Goal: Information Seeking & Learning: Learn about a topic

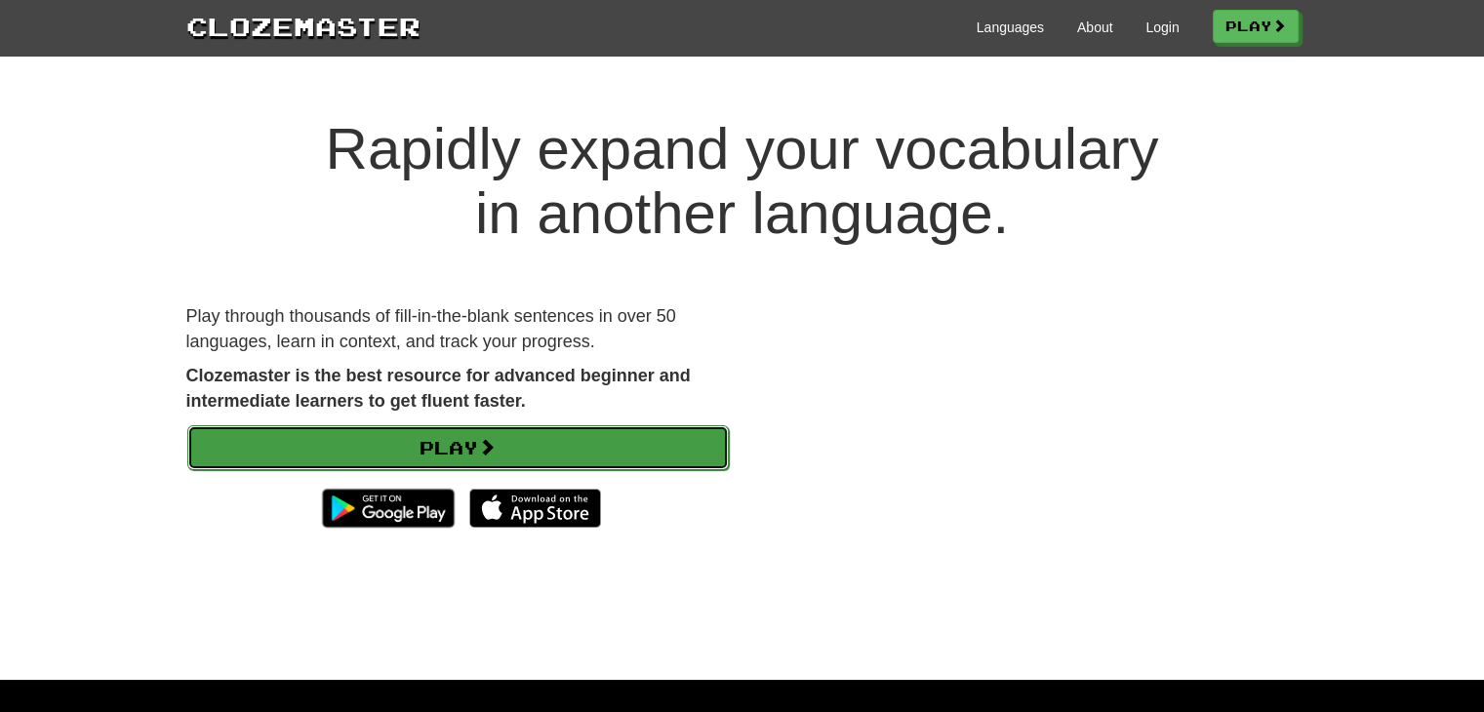
click at [496, 444] on span at bounding box center [487, 447] width 18 height 18
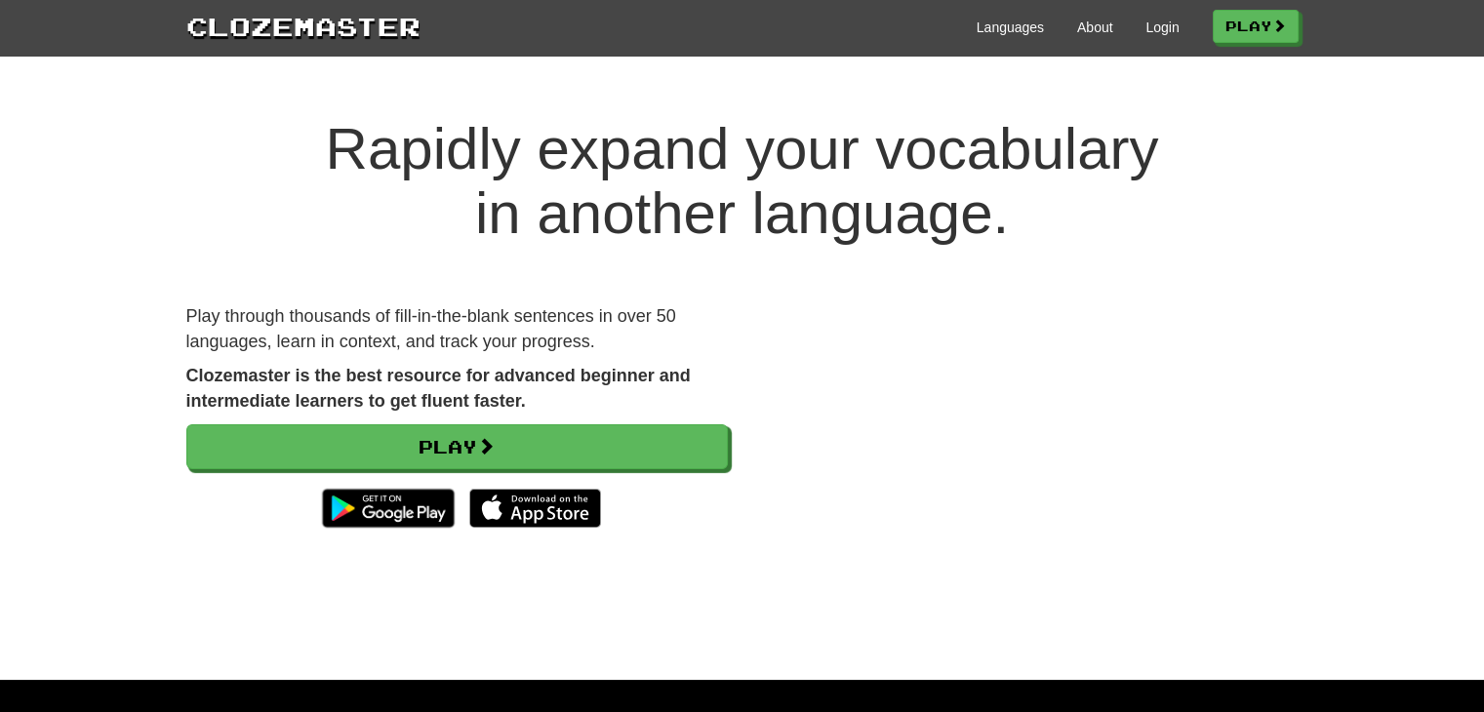
click at [1194, 517] on video at bounding box center [1028, 439] width 542 height 271
click at [1167, 29] on link "Login" at bounding box center [1162, 28] width 33 height 20
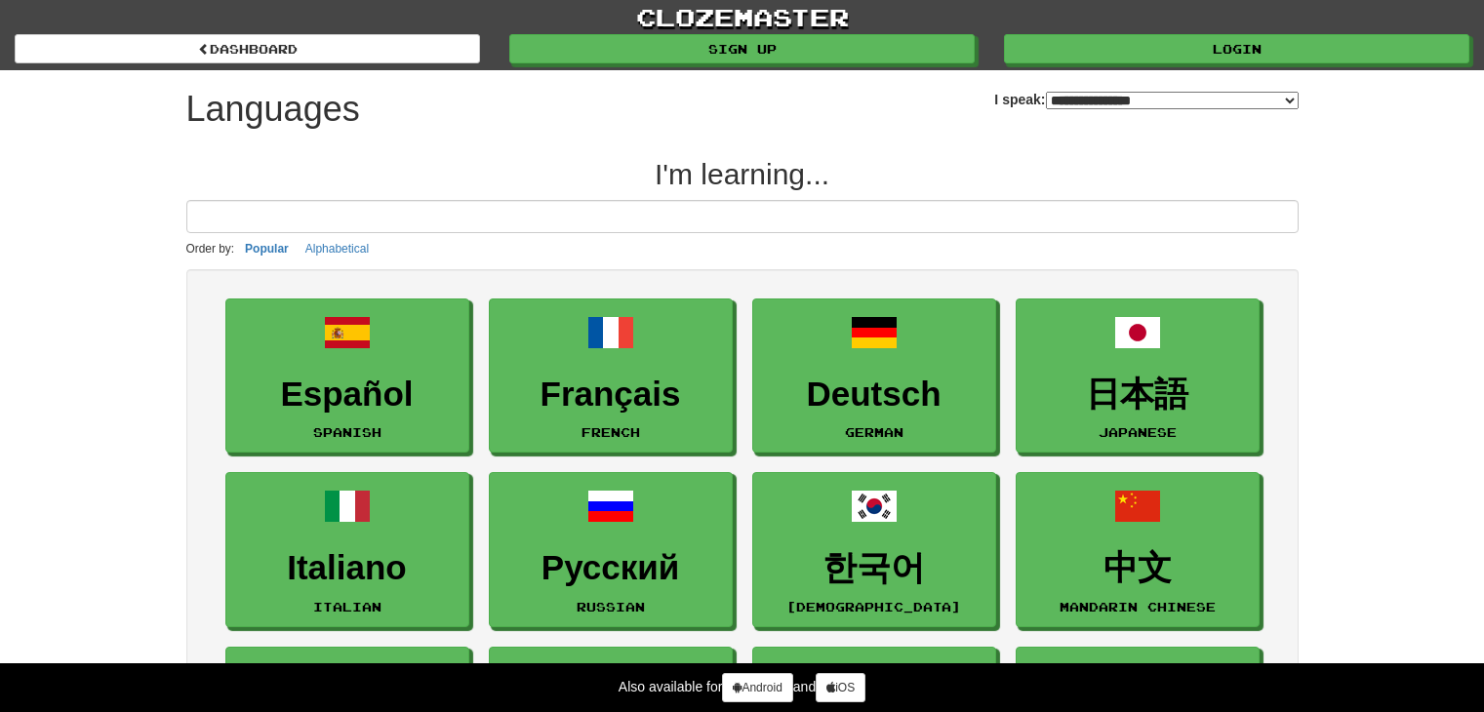
select select "*******"
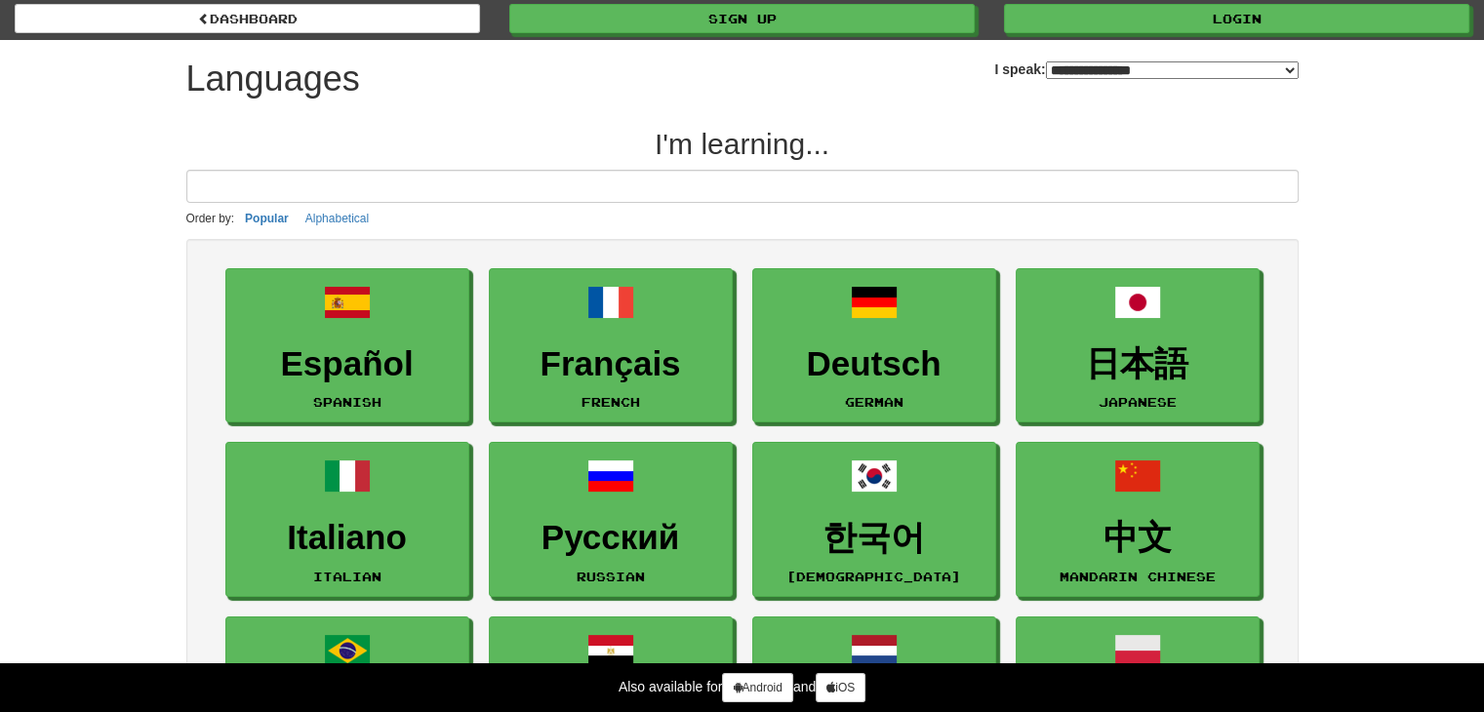
scroll to position [195, 0]
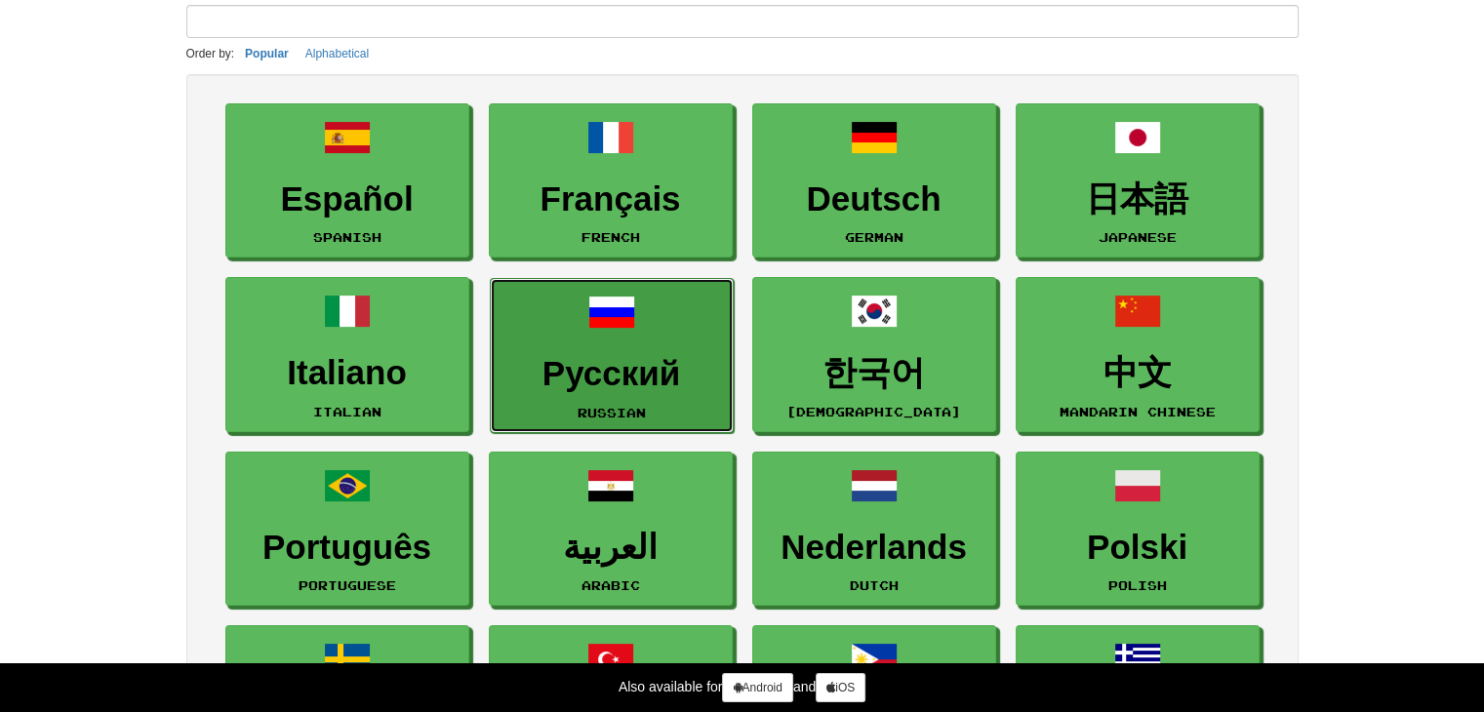
click at [611, 323] on span at bounding box center [611, 312] width 47 height 47
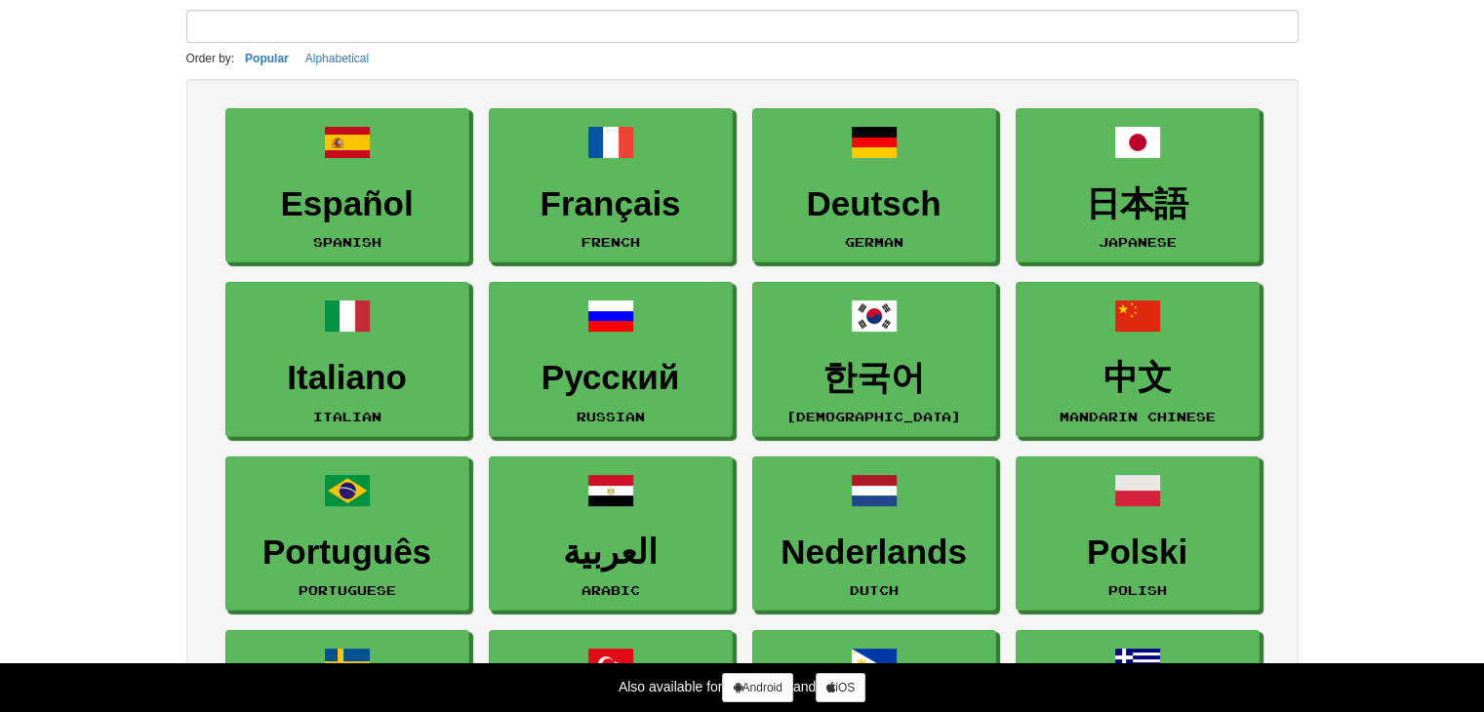
scroll to position [0, 0]
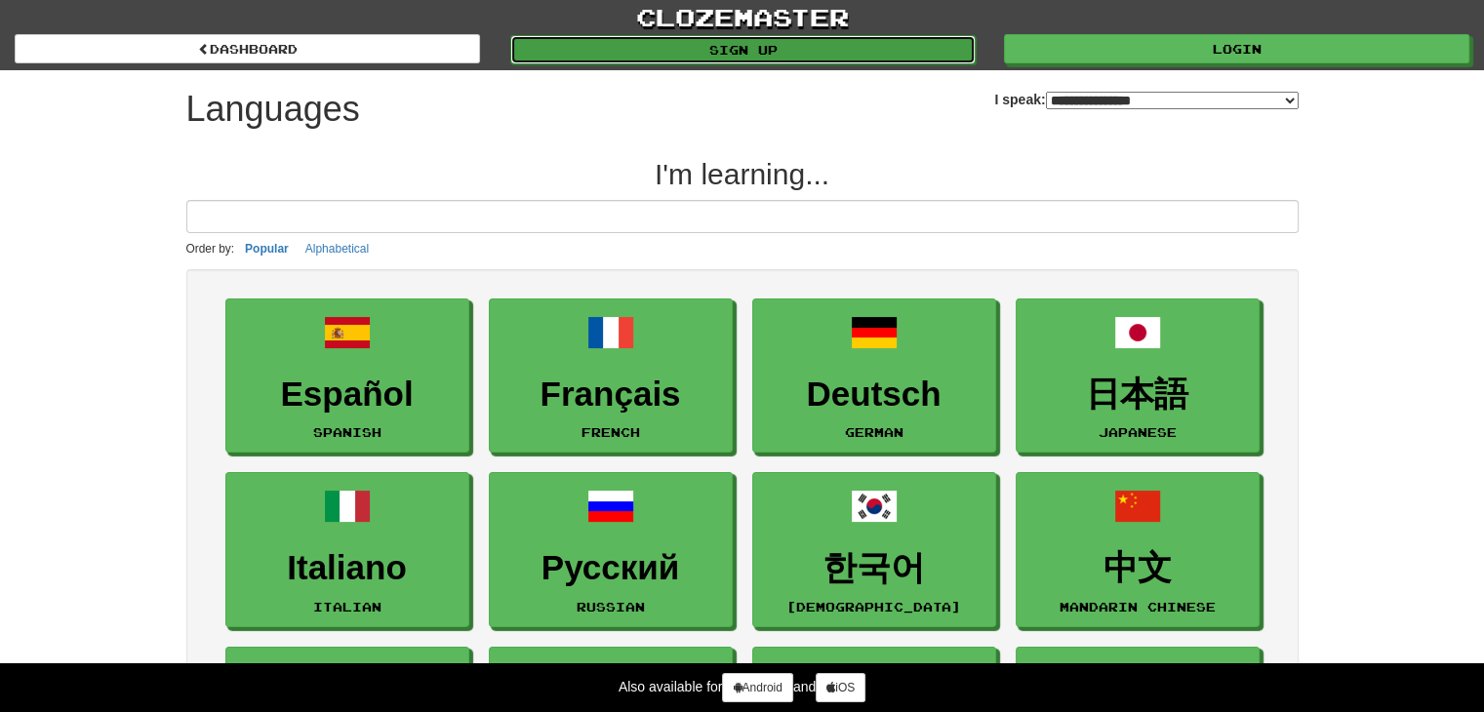
drag, startPoint x: 767, startPoint y: 49, endPoint x: 781, endPoint y: 49, distance: 13.7
click at [768, 49] on link "Sign up" at bounding box center [743, 49] width 466 height 29
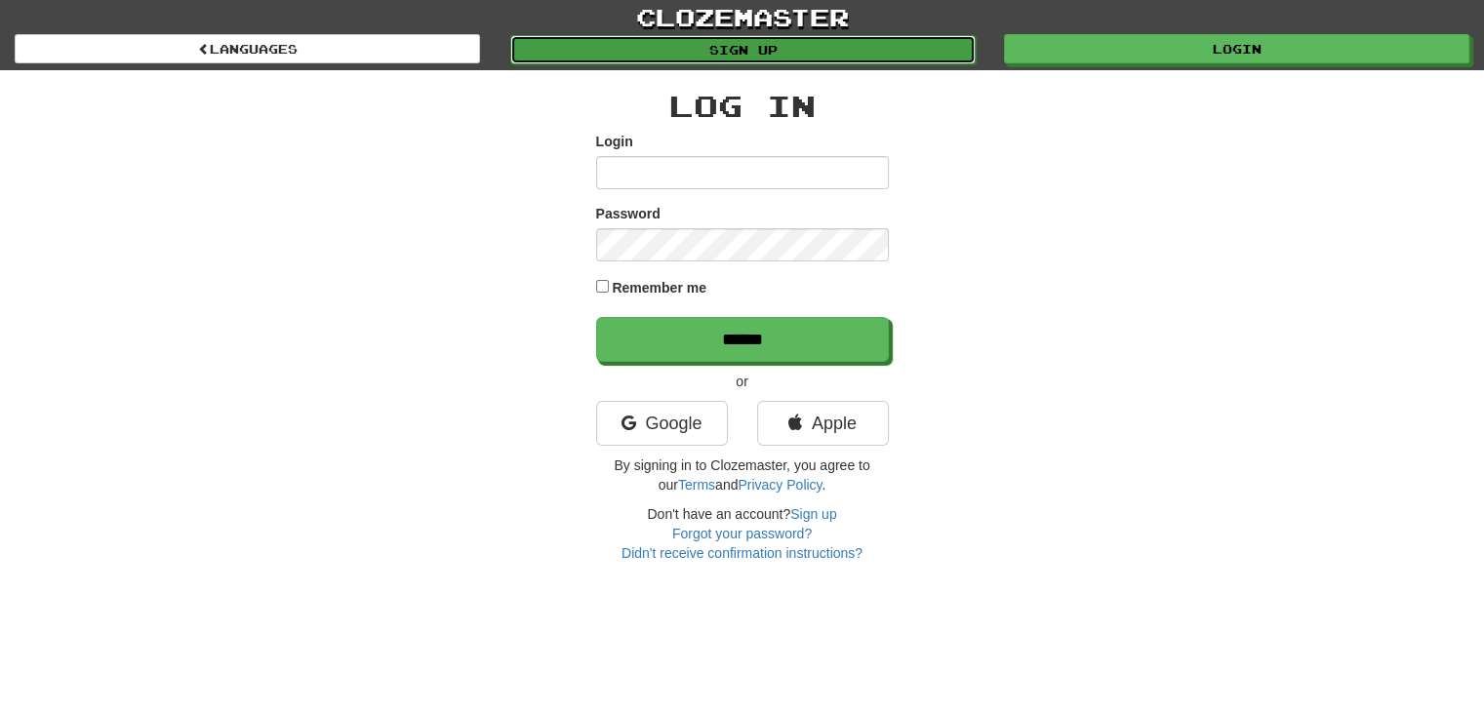
click at [757, 48] on link "Sign up" at bounding box center [743, 49] width 466 height 29
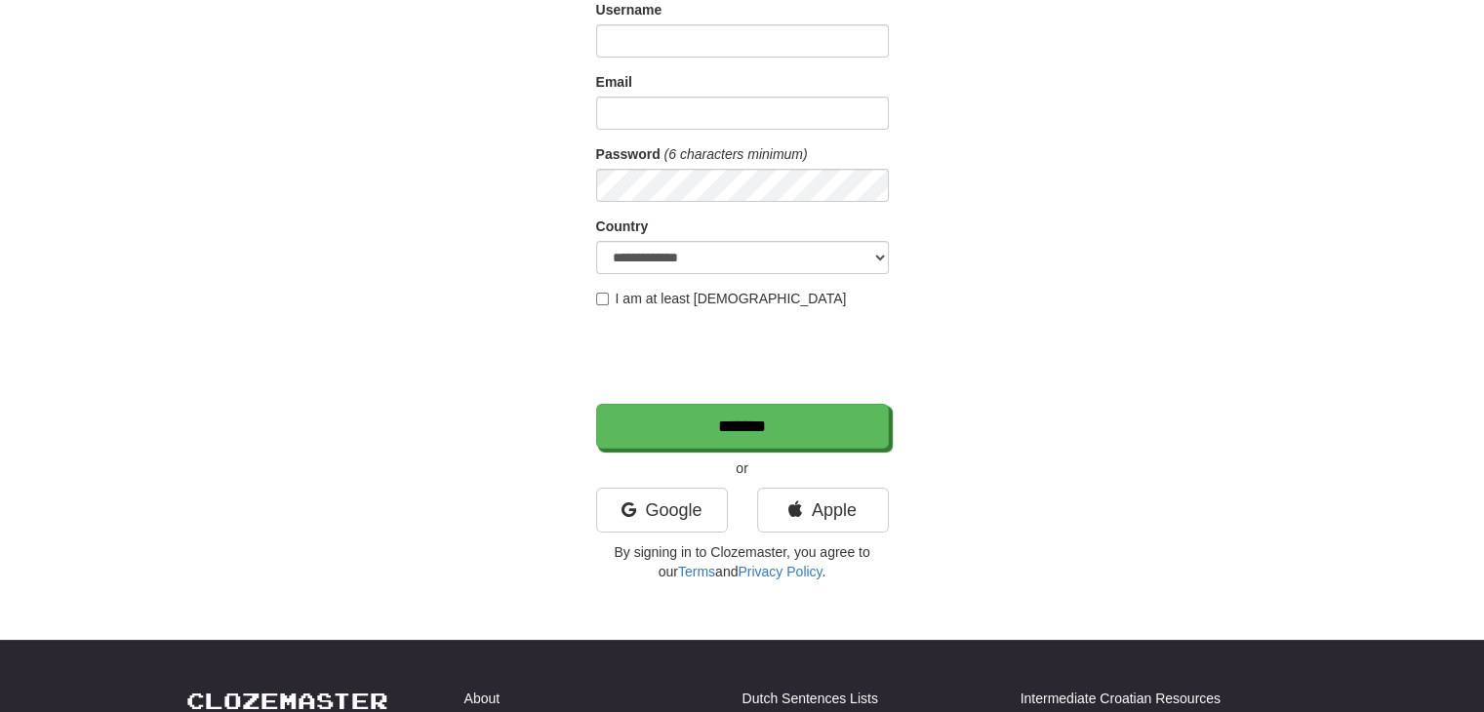
scroll to position [195, 0]
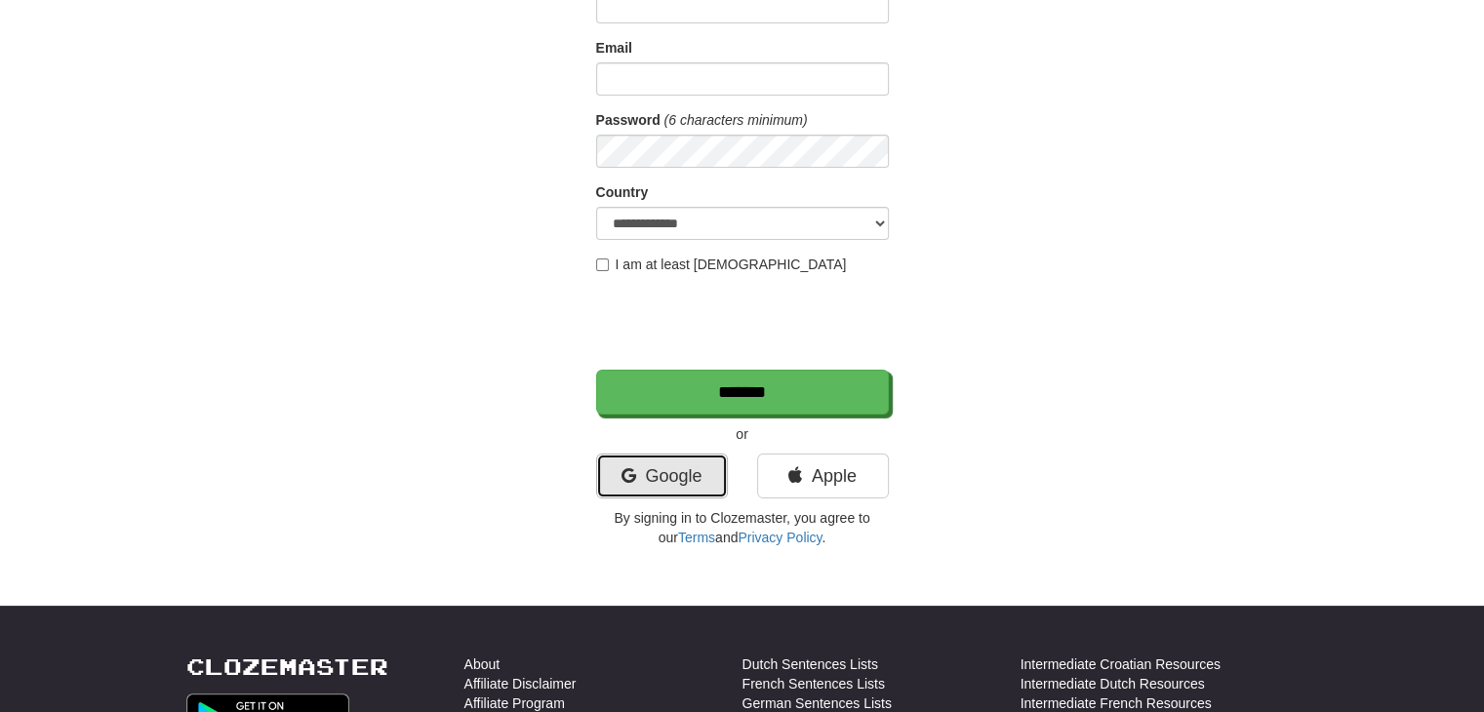
click at [667, 469] on link "Google" at bounding box center [662, 476] width 132 height 45
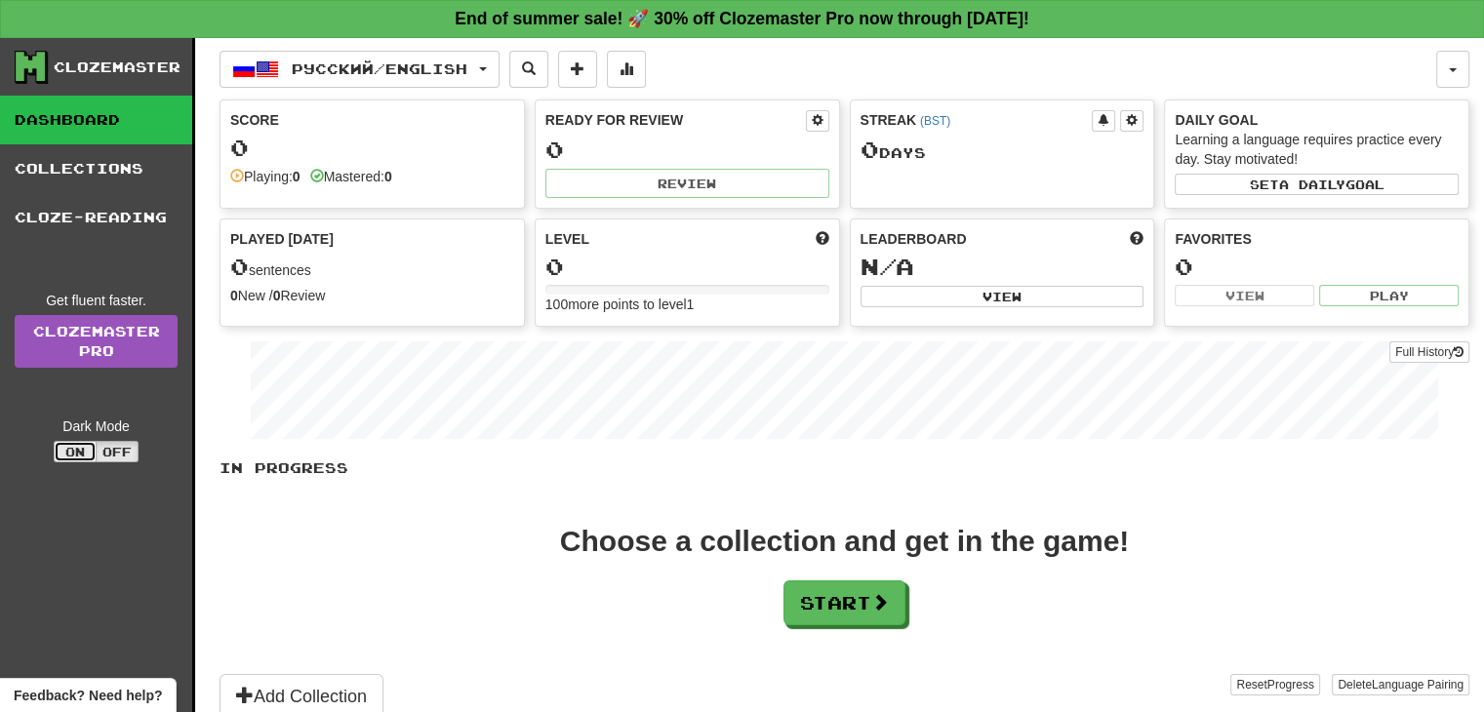
click at [67, 448] on button "On" at bounding box center [75, 451] width 43 height 21
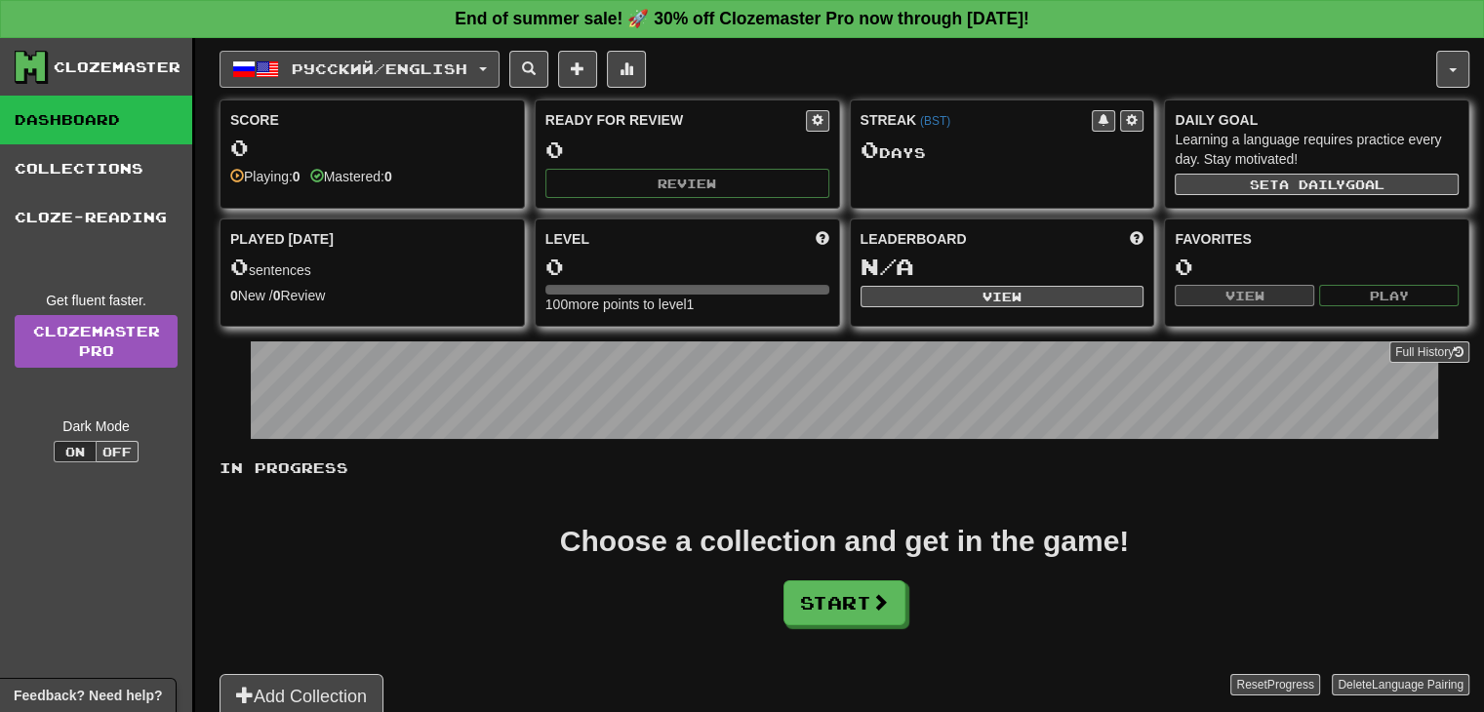
click at [495, 70] on button "Русский / English" at bounding box center [360, 69] width 280 height 37
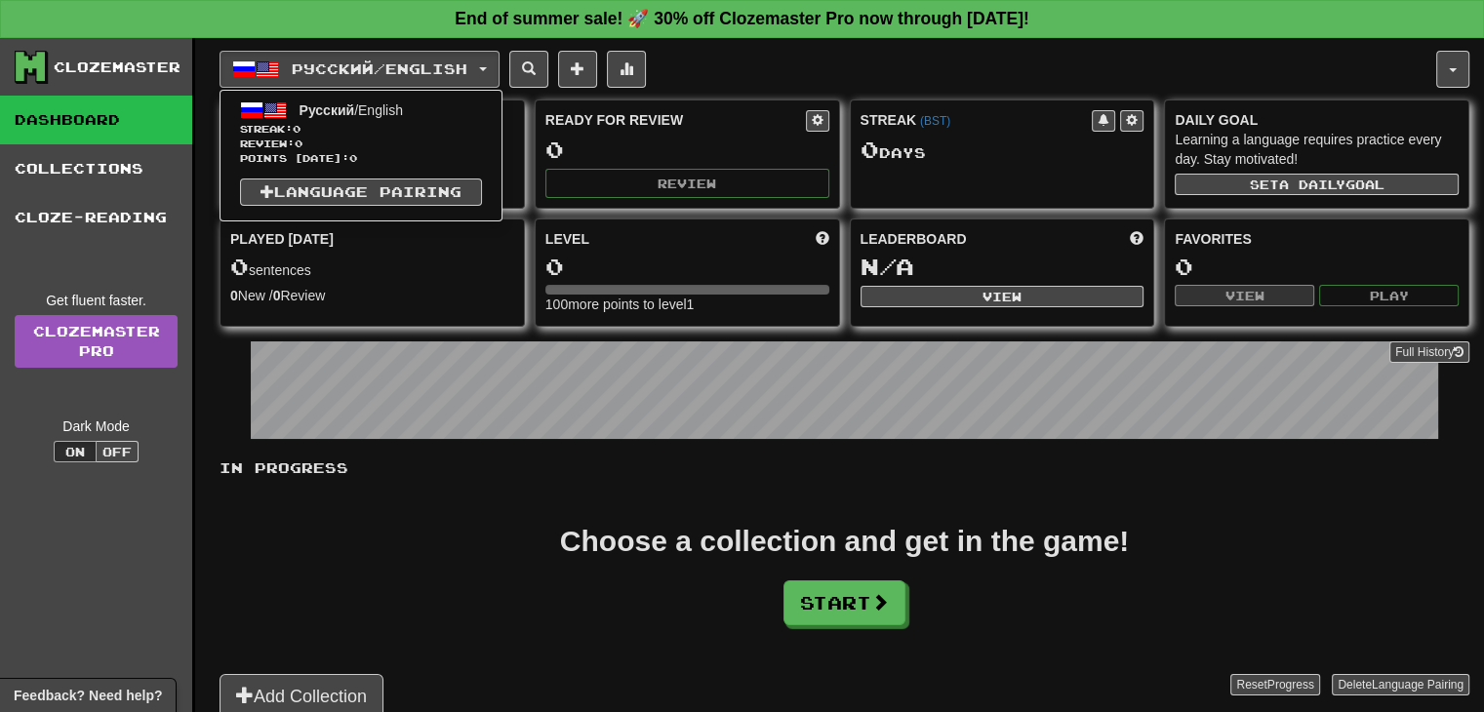
click at [479, 606] on div "Choose a collection and get in the game! Start" at bounding box center [845, 576] width 1250 height 99
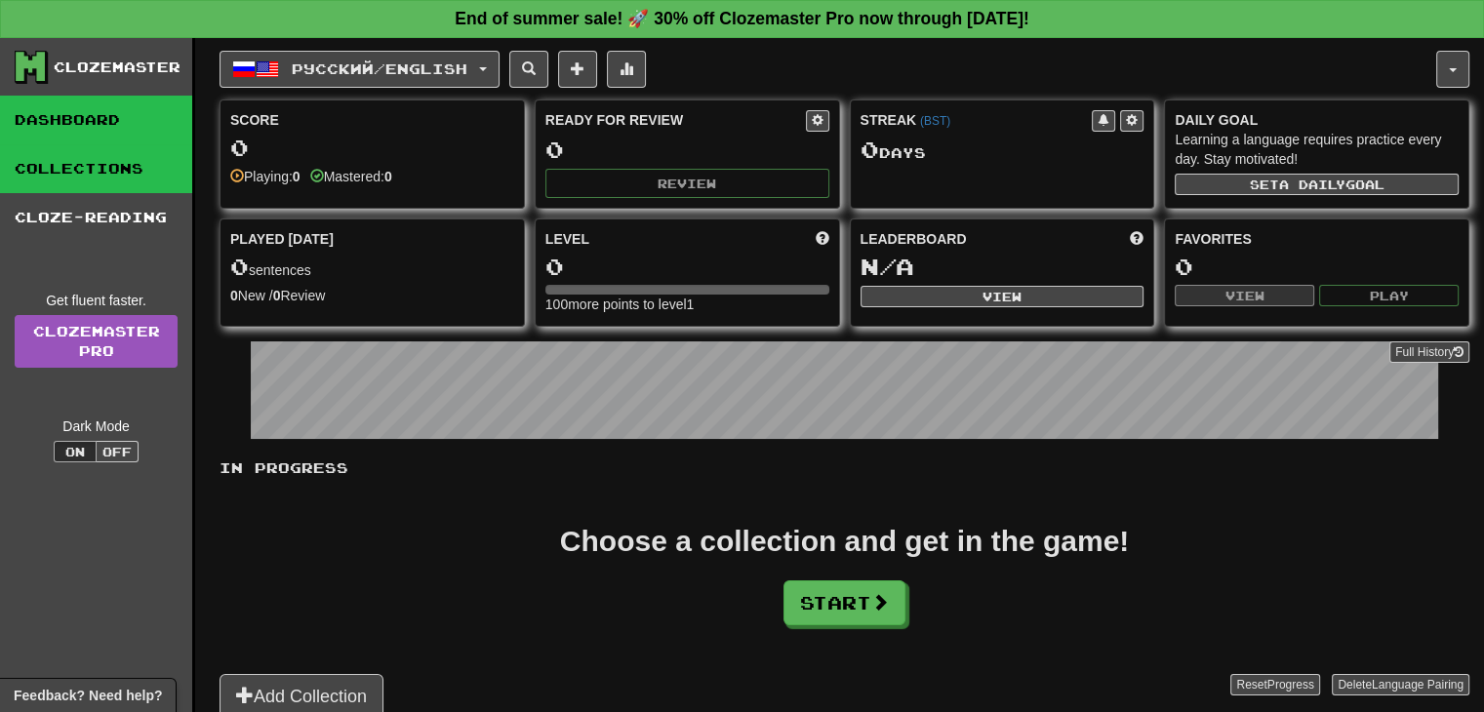
click at [82, 176] on link "Collections" at bounding box center [96, 168] width 192 height 49
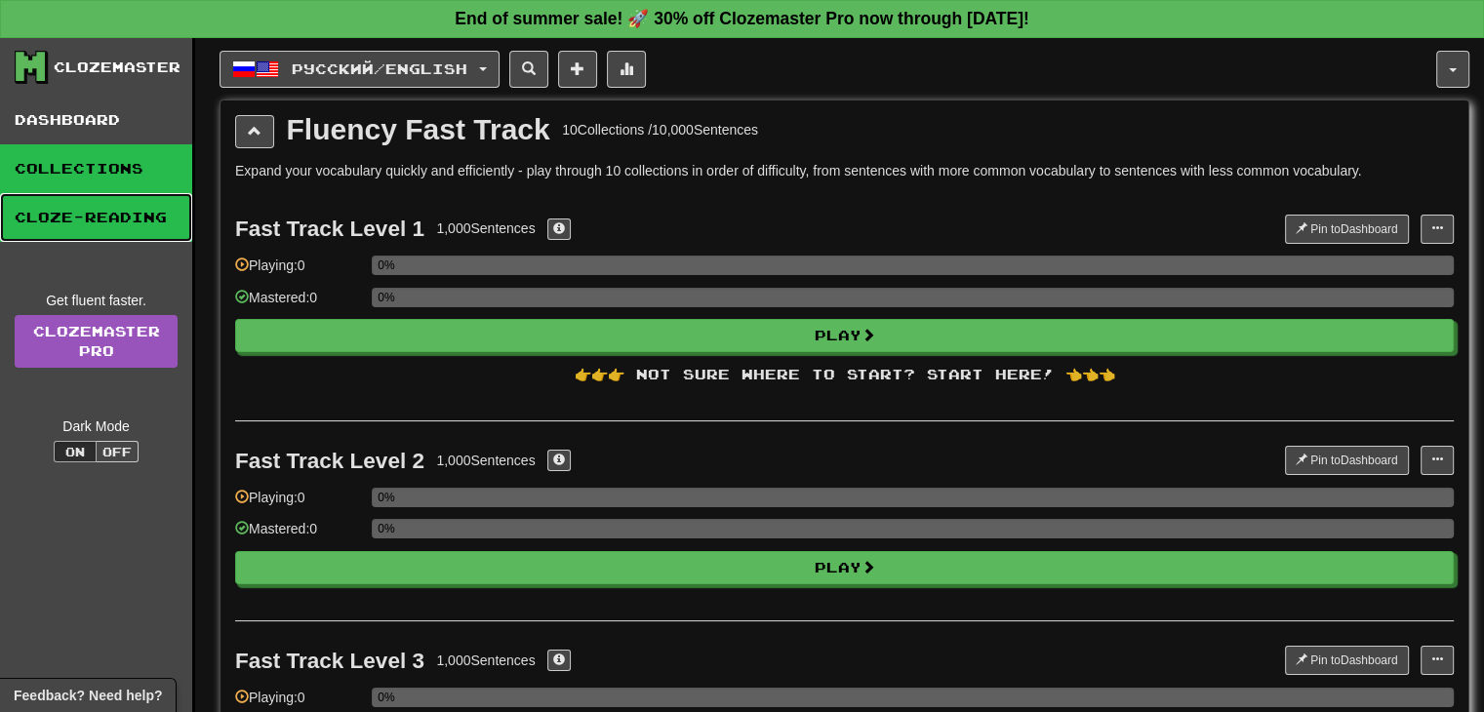
click at [94, 213] on link "Cloze-Reading" at bounding box center [96, 217] width 192 height 49
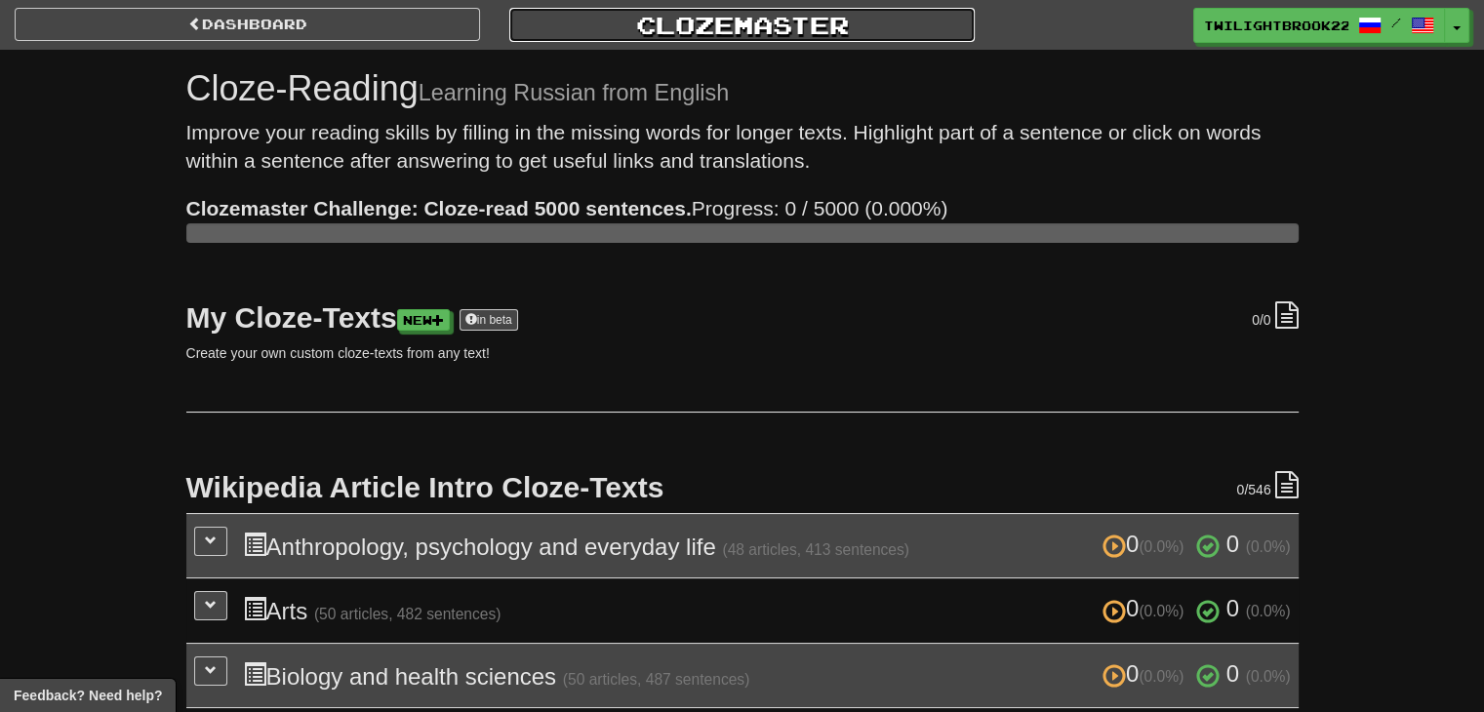
click at [723, 17] on link "Clozemaster" at bounding box center [742, 25] width 466 height 34
